Goal: Information Seeking & Learning: Learn about a topic

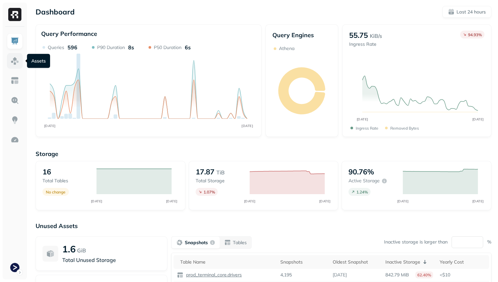
click at [9, 64] on link at bounding box center [15, 61] width 16 height 16
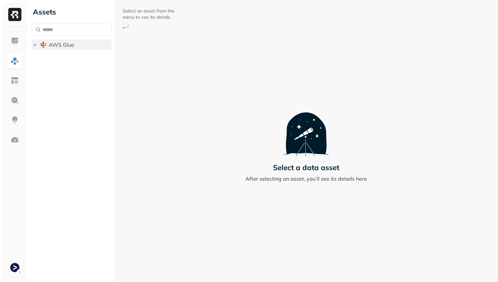
click at [60, 47] on span "AWS Glue" at bounding box center [61, 45] width 25 height 7
click at [61, 57] on span "prod_terminal_core" at bounding box center [79, 57] width 48 height 7
click at [63, 63] on div "prod_terminal_core Tables ( 14 )" at bounding box center [75, 64] width 74 height 25
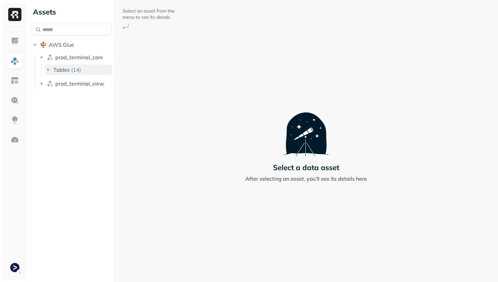
click at [63, 72] on span "Tables" at bounding box center [61, 70] width 16 height 7
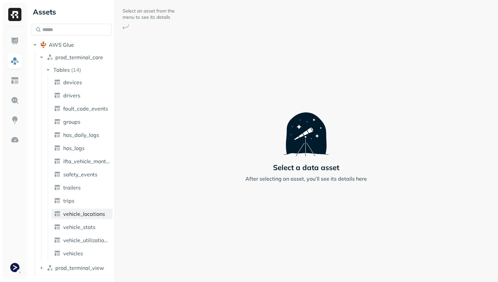
click at [83, 211] on span "vehicle_locations" at bounding box center [84, 214] width 42 height 7
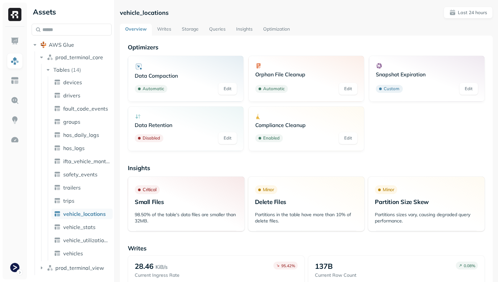
click at [163, 29] on link "Writes" at bounding box center [164, 30] width 25 height 12
click at [192, 30] on link "Storage" at bounding box center [190, 30] width 27 height 12
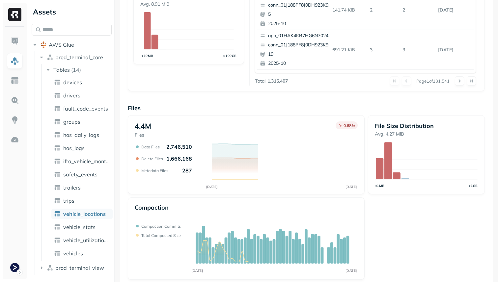
scroll to position [221, 0]
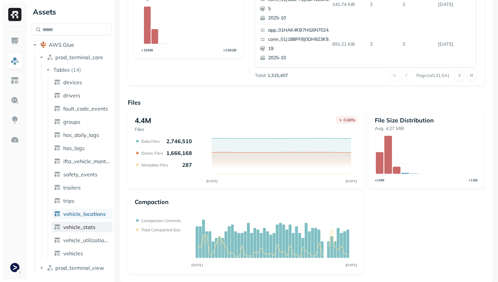
click at [82, 228] on span "vehicle_stats" at bounding box center [79, 227] width 32 height 7
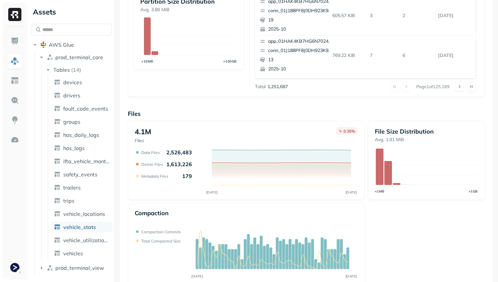
scroll to position [221, 0]
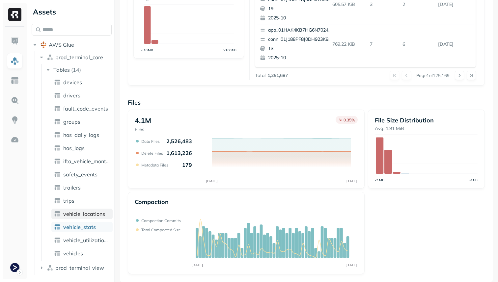
click at [80, 213] on span "vehicle_locations" at bounding box center [84, 214] width 42 height 7
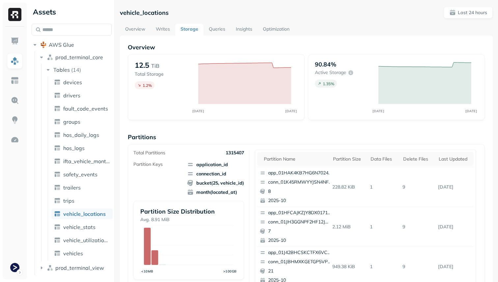
click at [170, 24] on link "Writes" at bounding box center [163, 30] width 25 height 12
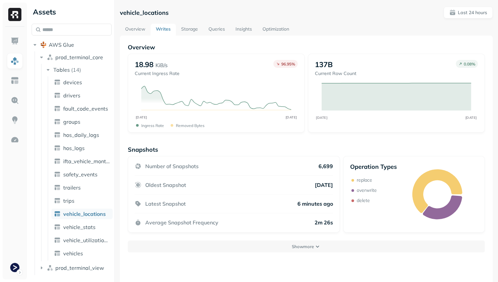
click at [137, 28] on link "Overview" at bounding box center [135, 30] width 31 height 12
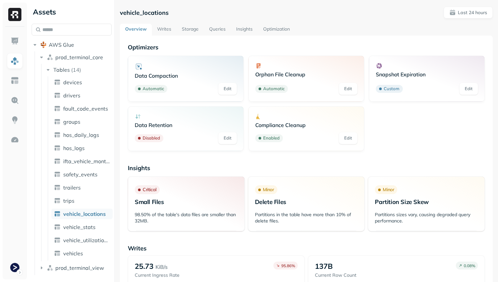
click at [165, 30] on link "Writes" at bounding box center [164, 30] width 25 height 12
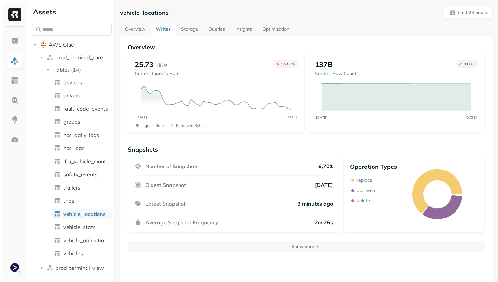
click at [191, 30] on link "Storage" at bounding box center [189, 30] width 27 height 12
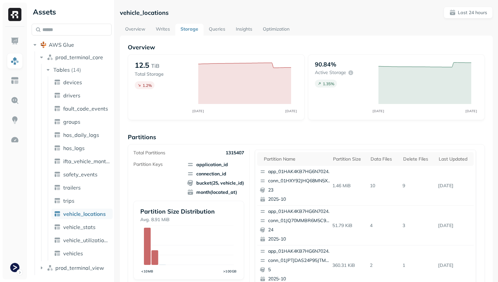
click at [279, 29] on link "Optimization" at bounding box center [276, 30] width 37 height 12
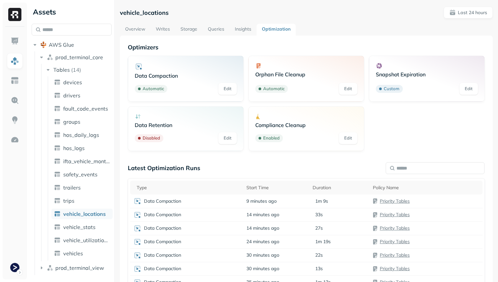
click at [138, 31] on link "Overview" at bounding box center [135, 30] width 31 height 12
